Goal: Complete application form

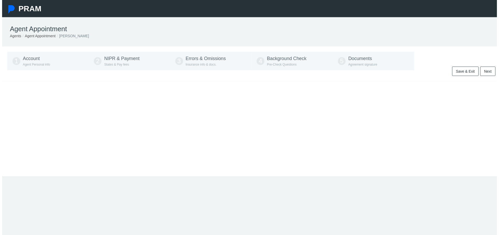
type input "[PHONE_NUMBER]"
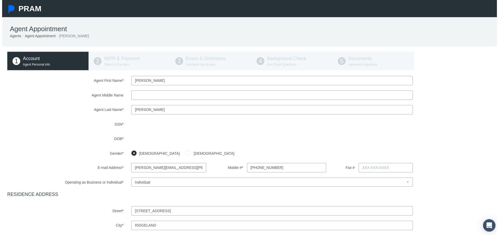
click at [99, 132] on div "Agent First Name * [PERSON_NAME] Agent Middle Name Agent Last Name * * *" at bounding box center [251, 197] width 493 height 243
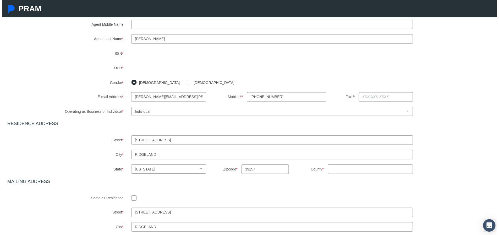
scroll to position [87, 0]
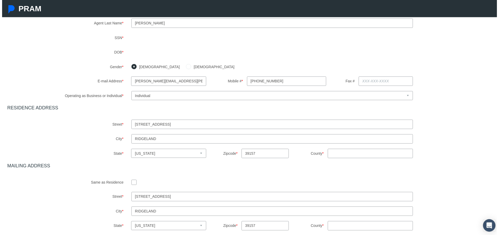
drag, startPoint x: 175, startPoint y: 124, endPoint x: 80, endPoint y: 124, distance: 94.8
click at [80, 124] on div "Street * [STREET_ADDRESS]" at bounding box center [251, 125] width 500 height 9
type input "[STREET_ADDRESS][PERSON_NAME]"
type input "MS"
drag, startPoint x: 157, startPoint y: 140, endPoint x: 92, endPoint y: 145, distance: 65.2
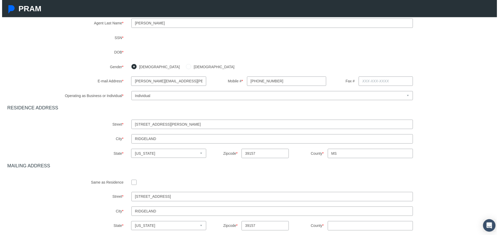
click at [93, 145] on div "Agent First Name * [PERSON_NAME] Agent Middle Name Agent Last Name * * *" at bounding box center [251, 110] width 493 height 243
type input "[GEOGRAPHIC_DATA]"
drag, startPoint x: 252, startPoint y: 156, endPoint x: 234, endPoint y: 157, distance: 18.1
click at [238, 157] on div "39157" at bounding box center [266, 154] width 56 height 9
type input "39110"
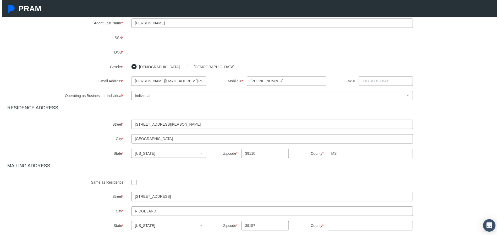
click at [91, 163] on div "Agent First Name * [PERSON_NAME] Agent Middle Name Agent Last Name * * *" at bounding box center [251, 110] width 493 height 243
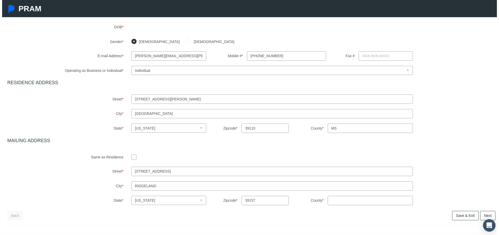
scroll to position [132, 0]
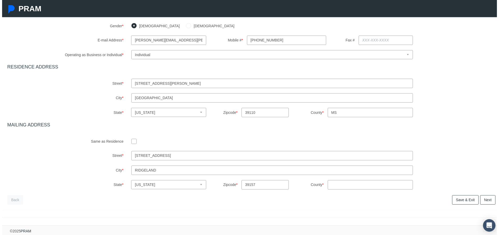
click at [132, 140] on input "checkbox" at bounding box center [132, 142] width 5 height 5
checkbox input "true"
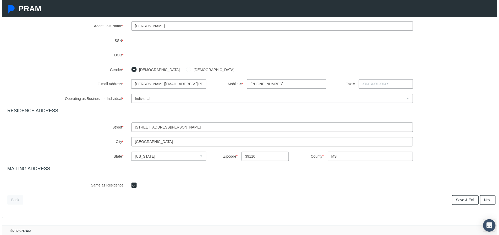
click at [482, 199] on link "Next" at bounding box center [489, 201] width 15 height 9
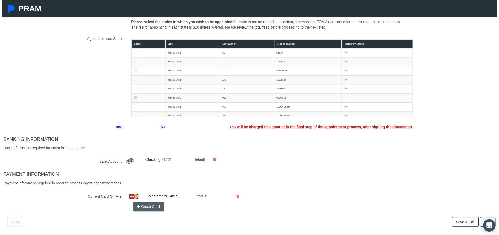
scroll to position [87, 0]
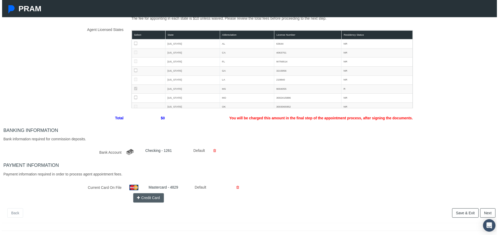
click at [236, 187] on icon at bounding box center [237, 188] width 3 height 9
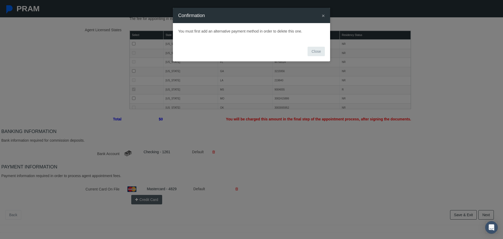
click at [324, 15] on span "×" at bounding box center [323, 16] width 3 height 6
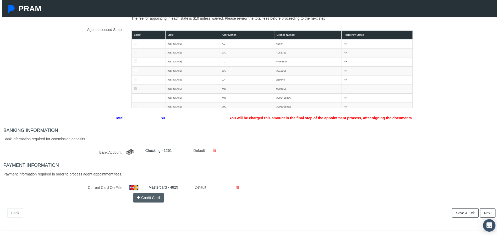
click at [153, 200] on button "Credit Card" at bounding box center [147, 199] width 31 height 9
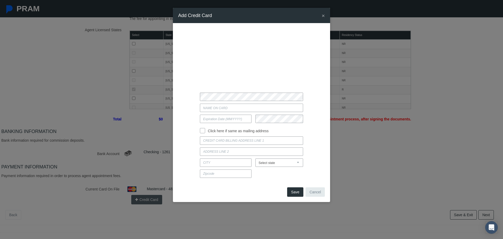
type input "[PERSON_NAME]"
type input "10/2030"
click at [201, 131] on input "Click here if same as mailing address" at bounding box center [202, 129] width 5 height 5
checkbox input "true"
type input "128 [PERSON_NAME]"
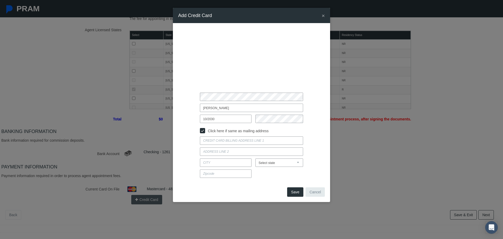
type input "MADISON"
select select "MS"
type input "39110"
click at [295, 190] on button "Save" at bounding box center [295, 191] width 16 height 9
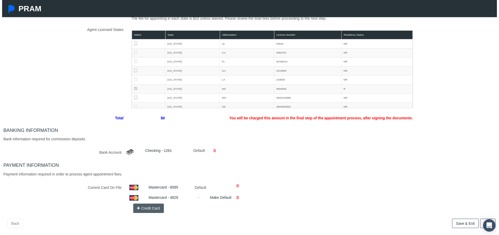
click at [237, 198] on icon at bounding box center [237, 199] width 3 height 9
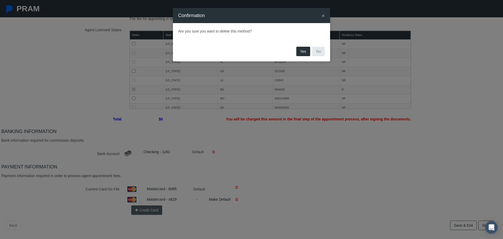
click at [305, 53] on button "Yes" at bounding box center [303, 51] width 14 height 9
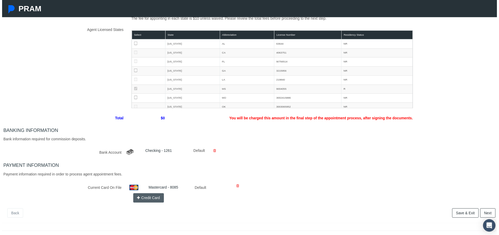
click at [484, 212] on link "Next" at bounding box center [489, 214] width 15 height 9
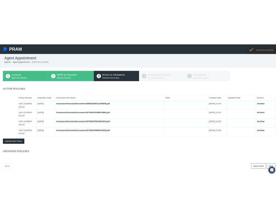
scroll to position [0, 0]
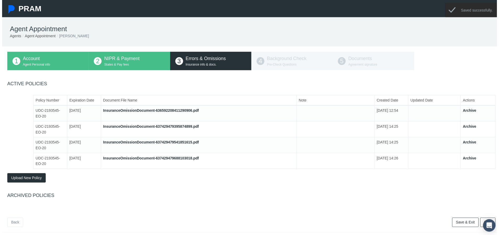
click at [14, 180] on span "Upload New Policy" at bounding box center [24, 179] width 31 height 4
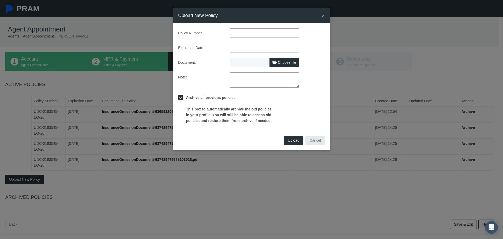
click at [238, 33] on input "text" at bounding box center [264, 32] width 69 height 9
click at [289, 63] on span "Choose file" at bounding box center [287, 62] width 18 height 4
click at [289, 63] on input "Choose file" at bounding box center [264, 61] width 69 height 7
type input "C:\fakepath\EO Certificate 2025.pdf"
type input "EO Certificate 2025.pdf"
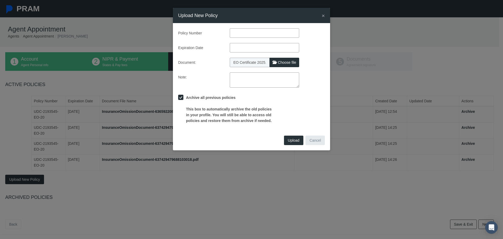
click at [293, 141] on span "Upload" at bounding box center [294, 140] width 12 height 4
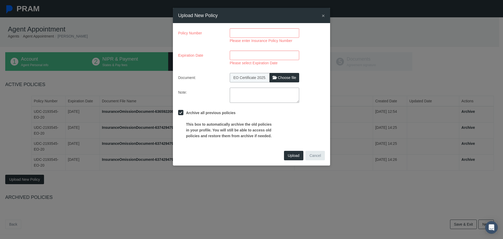
click at [244, 34] on input "Please enter Insurance Policy Number" at bounding box center [264, 32] width 69 height 9
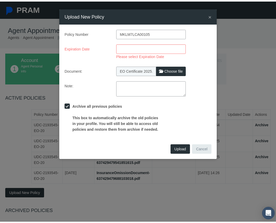
type input "MKLM7LCA00105"
click at [122, 47] on input "Please select Expiration Date" at bounding box center [150, 47] width 69 height 9
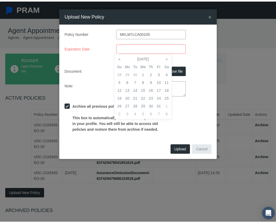
click at [120, 48] on input "Please select Expiration Date" at bounding box center [150, 47] width 69 height 9
click at [203, 69] on div "Document: EO Certificate 2025.pdf Choose file" at bounding box center [138, 69] width 155 height 9
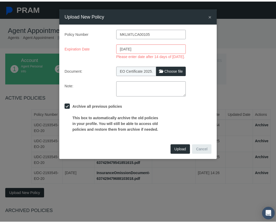
click at [178, 149] on span "Upload" at bounding box center [180, 148] width 12 height 4
click at [135, 48] on input "[DATE]" at bounding box center [150, 47] width 69 height 9
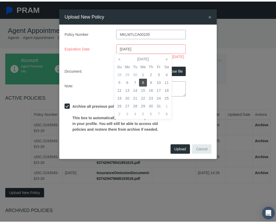
drag, startPoint x: 135, startPoint y: 47, endPoint x: 143, endPoint y: 46, distance: 8.2
click at [143, 46] on input "[DATE]" at bounding box center [150, 47] width 69 height 9
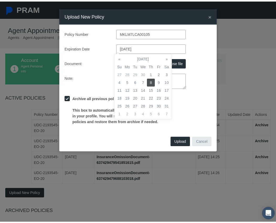
type input "[DATE]"
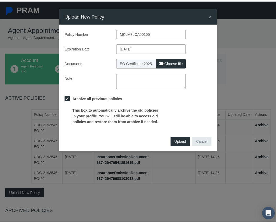
click at [200, 86] on div "Note:" at bounding box center [138, 79] width 155 height 15
click at [181, 138] on span "Upload" at bounding box center [180, 140] width 12 height 4
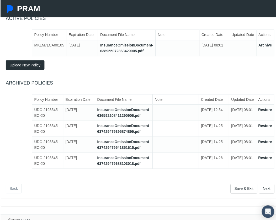
scroll to position [85, 0]
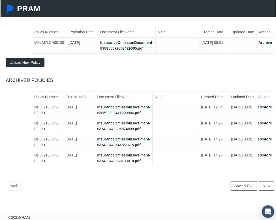
click at [266, 182] on link "Next" at bounding box center [266, 186] width 15 height 9
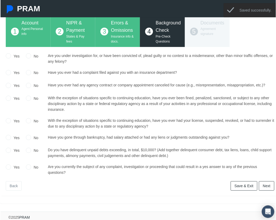
click at [27, 53] on input "No" at bounding box center [27, 55] width 5 height 5
radio input "true"
click at [28, 70] on input "No" at bounding box center [27, 72] width 5 height 5
radio input "true"
click at [26, 83] on input "No" at bounding box center [27, 85] width 5 height 5
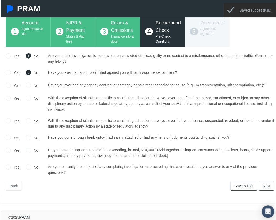
radio input "true"
drag, startPoint x: 26, startPoint y: 94, endPoint x: 26, endPoint y: 100, distance: 6.5
click at [26, 95] on input "No" at bounding box center [27, 97] width 5 height 5
radio input "true"
click at [27, 119] on input "No" at bounding box center [27, 120] width 5 height 5
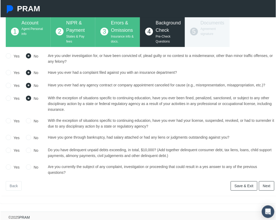
radio input "true"
click at [29, 135] on input "No" at bounding box center [27, 137] width 5 height 5
radio input "true"
click at [27, 147] on input "No" at bounding box center [27, 149] width 5 height 5
radio input "true"
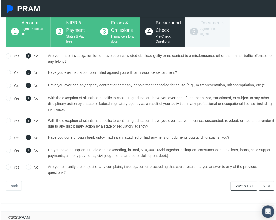
click at [28, 165] on input "No" at bounding box center [27, 166] width 5 height 5
radio input "true"
click at [264, 182] on link "Next" at bounding box center [266, 186] width 15 height 9
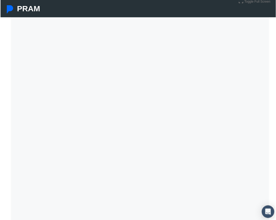
scroll to position [91, 0]
